Goal: Task Accomplishment & Management: Use online tool/utility

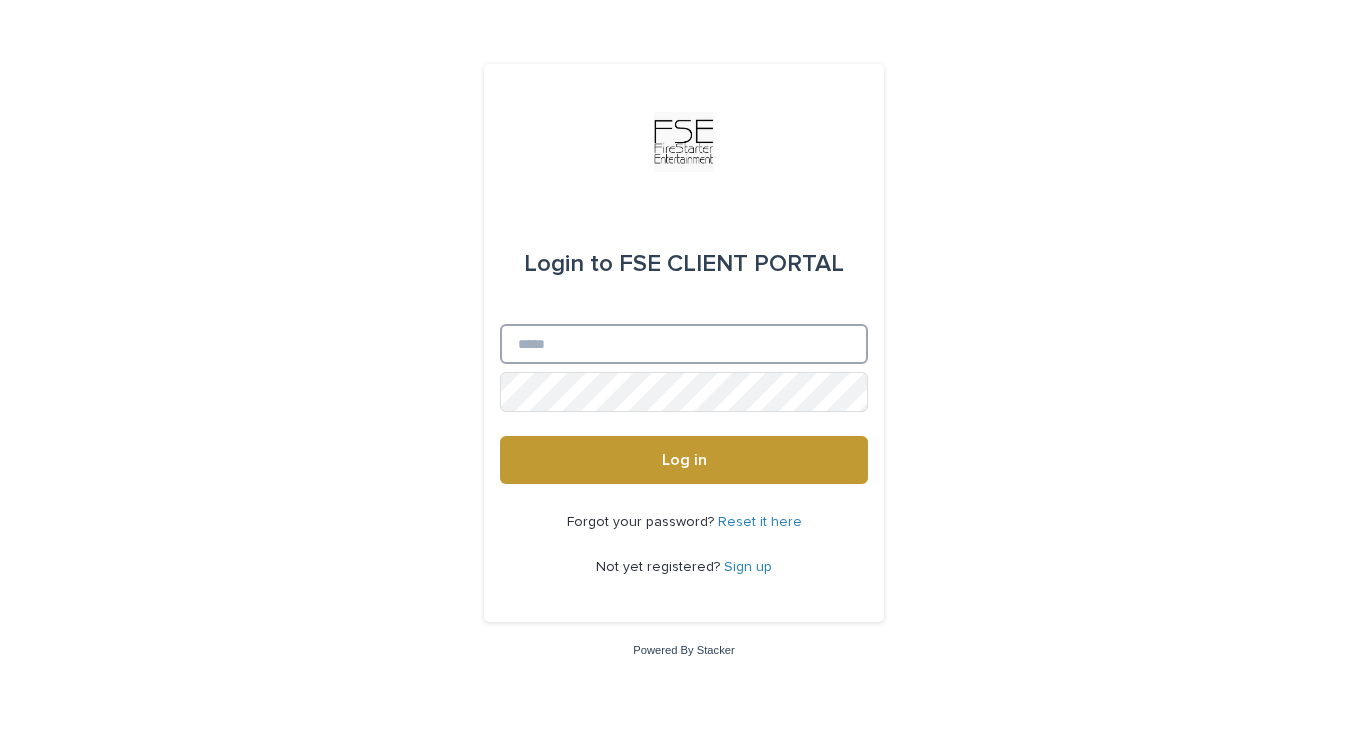
click at [639, 348] on input "Email" at bounding box center [684, 344] width 368 height 40
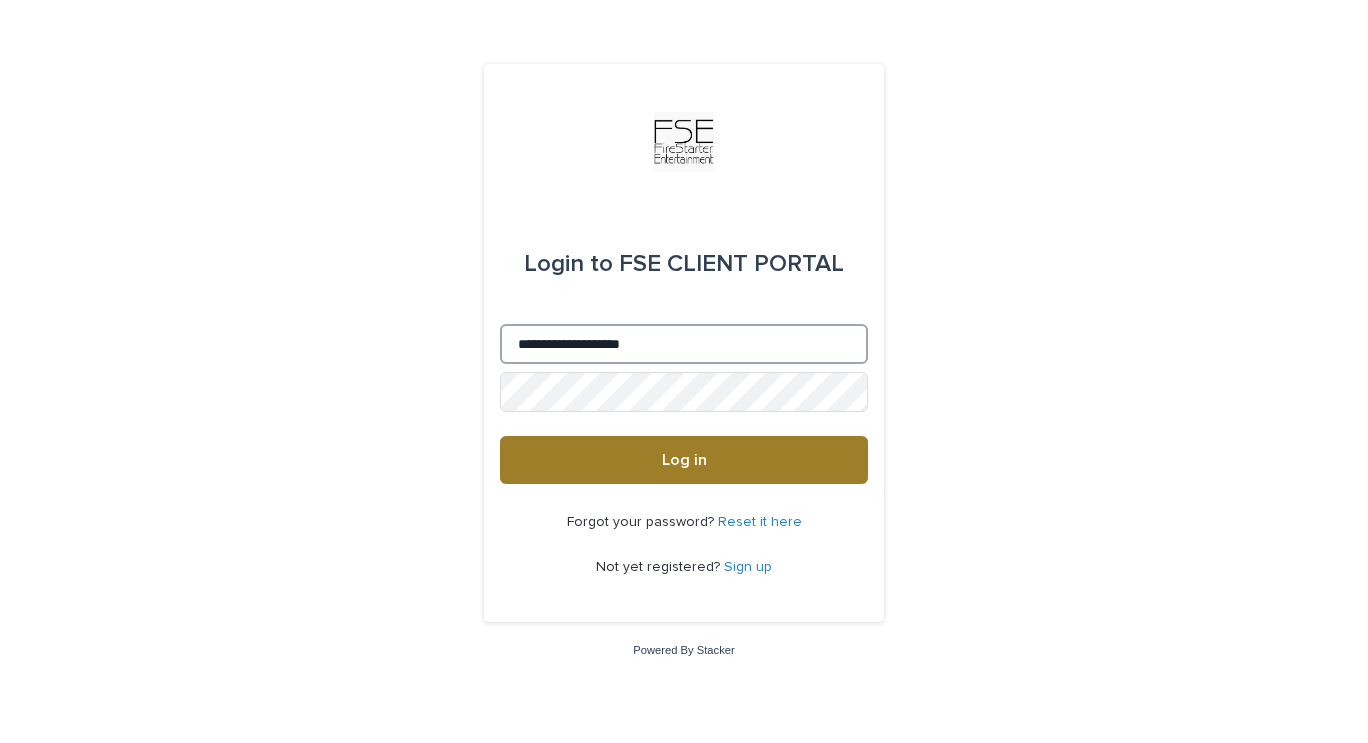
type input "**********"
click at [559, 466] on button "Log in" at bounding box center [684, 460] width 368 height 48
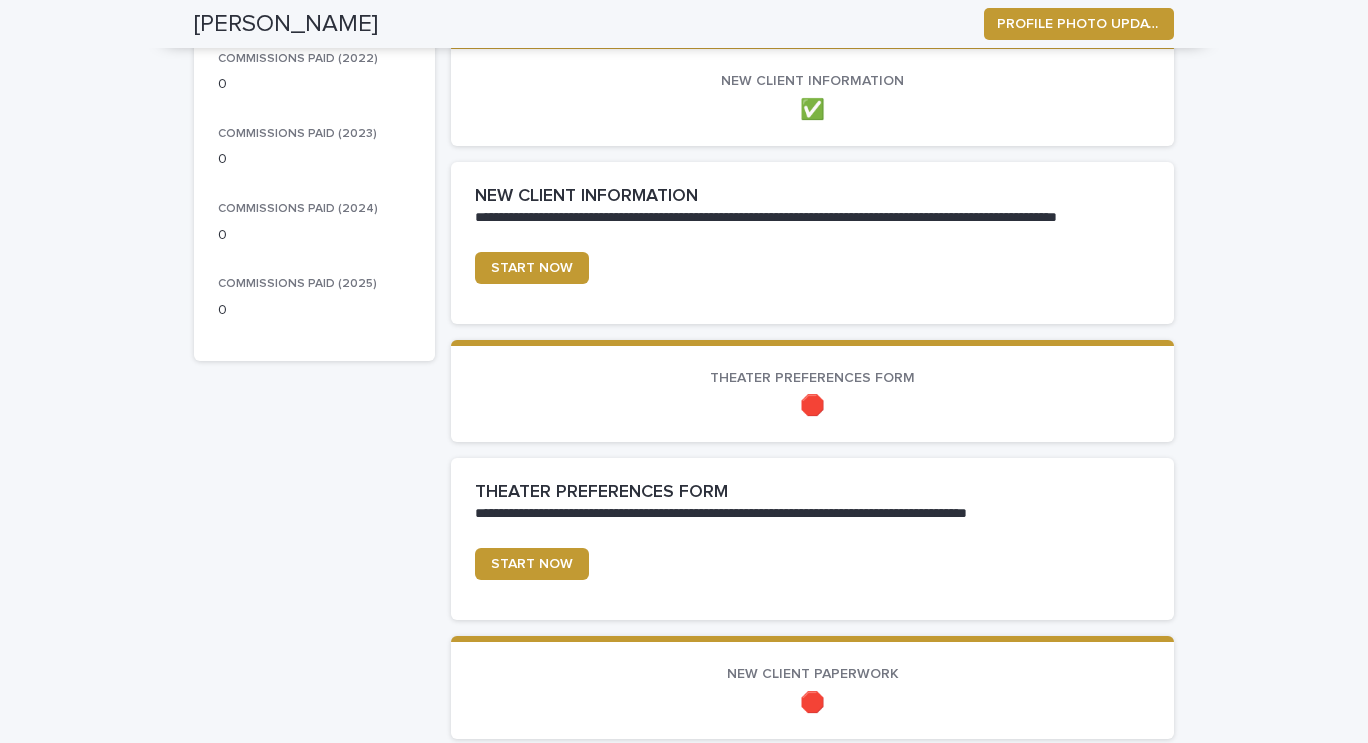
scroll to position [429, 0]
click at [534, 561] on span "START NOW" at bounding box center [532, 563] width 82 height 14
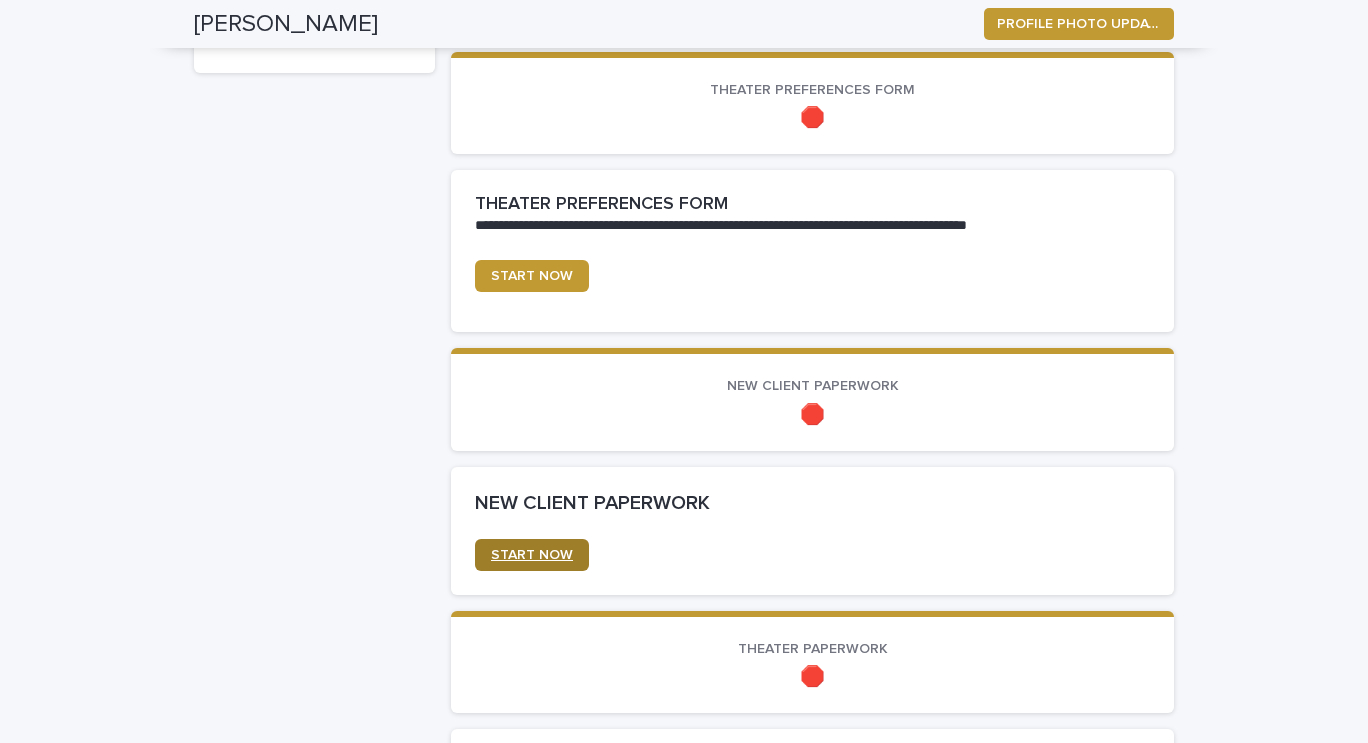
scroll to position [717, 0]
click at [513, 552] on span "START NOW" at bounding box center [532, 554] width 82 height 14
